Goal: Information Seeking & Learning: Learn about a topic

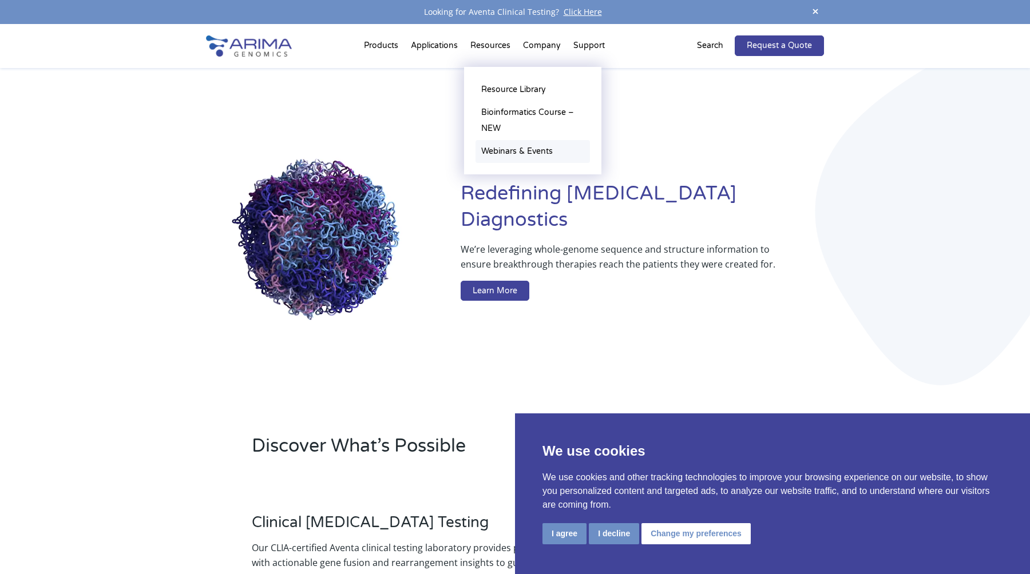
click at [522, 148] on link "Webinars & Events" at bounding box center [532, 151] width 114 height 23
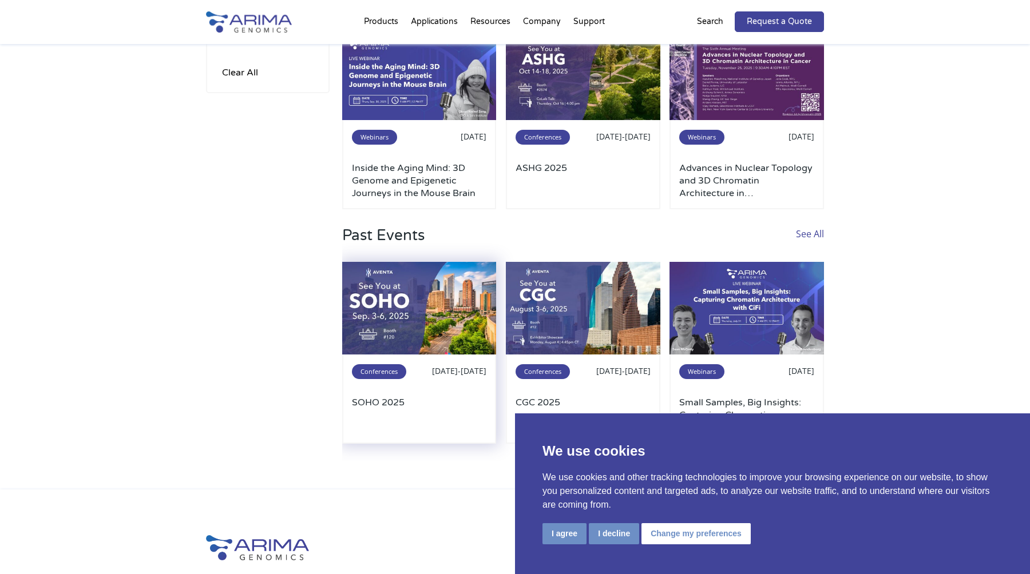
scroll to position [178, 0]
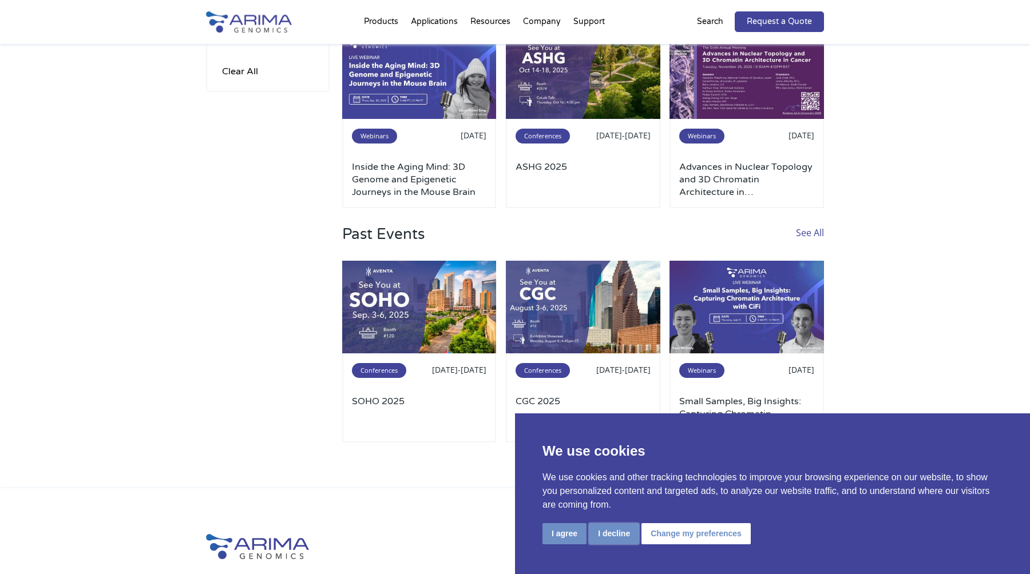
click at [610, 534] on button "I decline" at bounding box center [614, 533] width 50 height 21
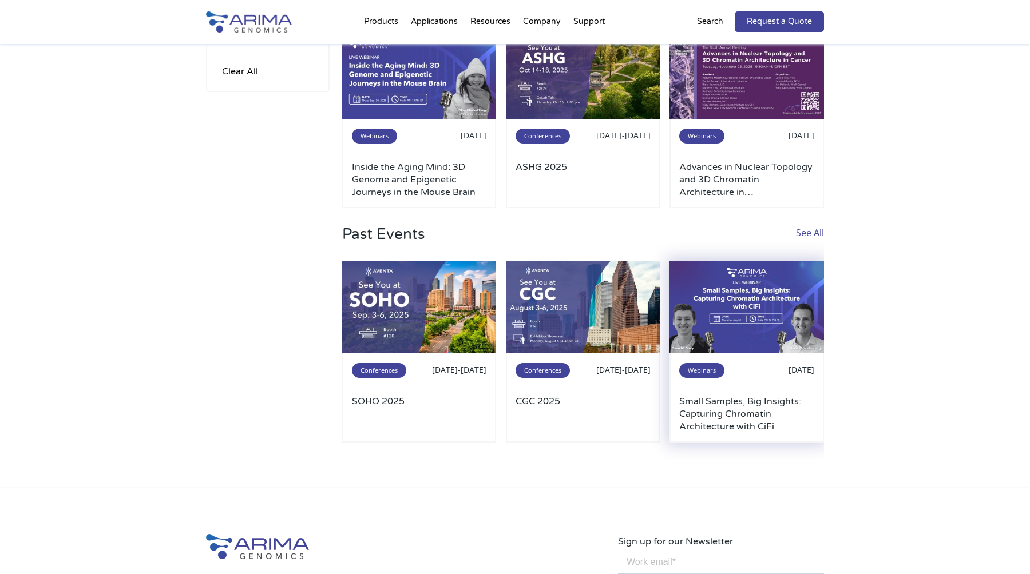
click at [741, 334] on img at bounding box center [746, 307] width 154 height 93
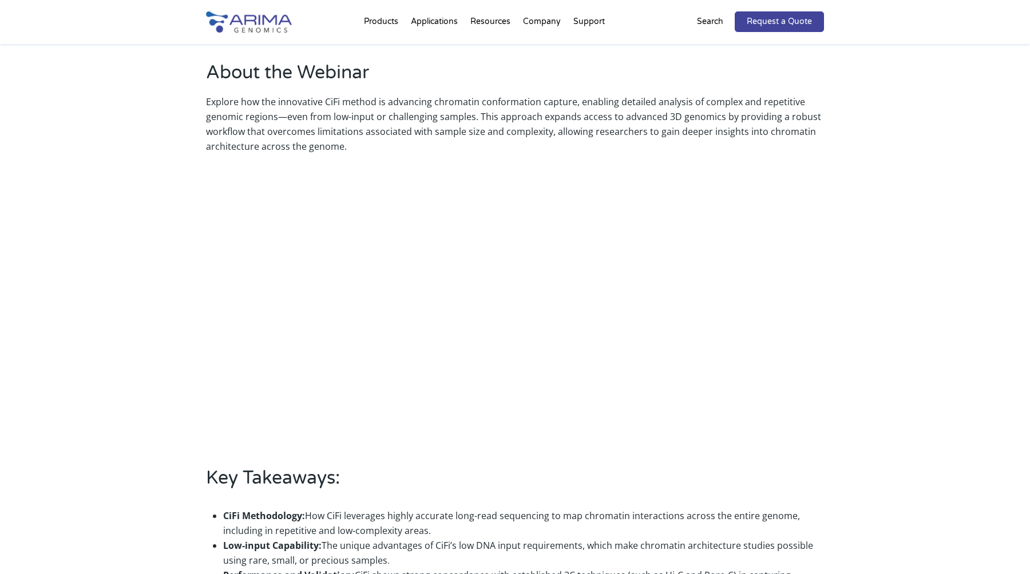
scroll to position [303, 0]
